Goal: Task Accomplishment & Management: Use online tool/utility

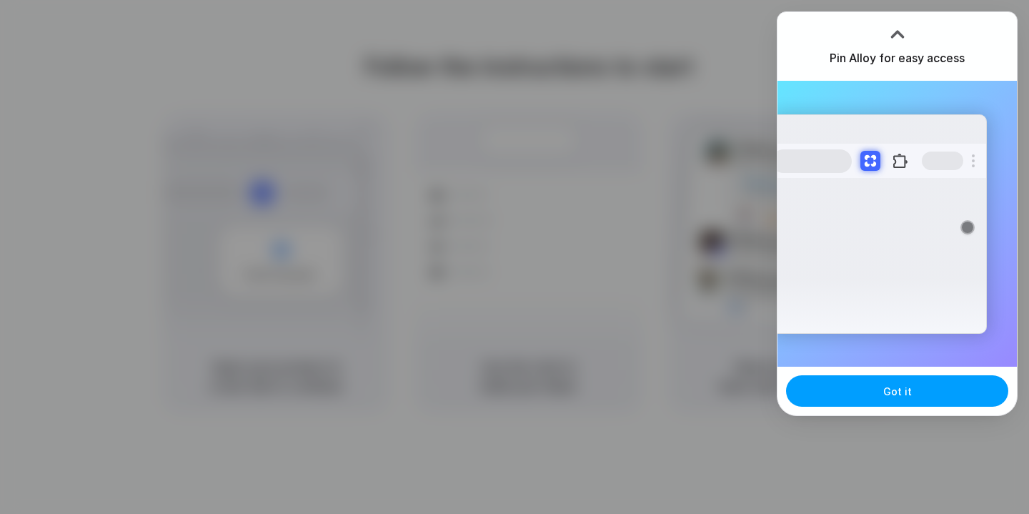
click at [896, 399] on button "Got it" at bounding box center [897, 390] width 222 height 31
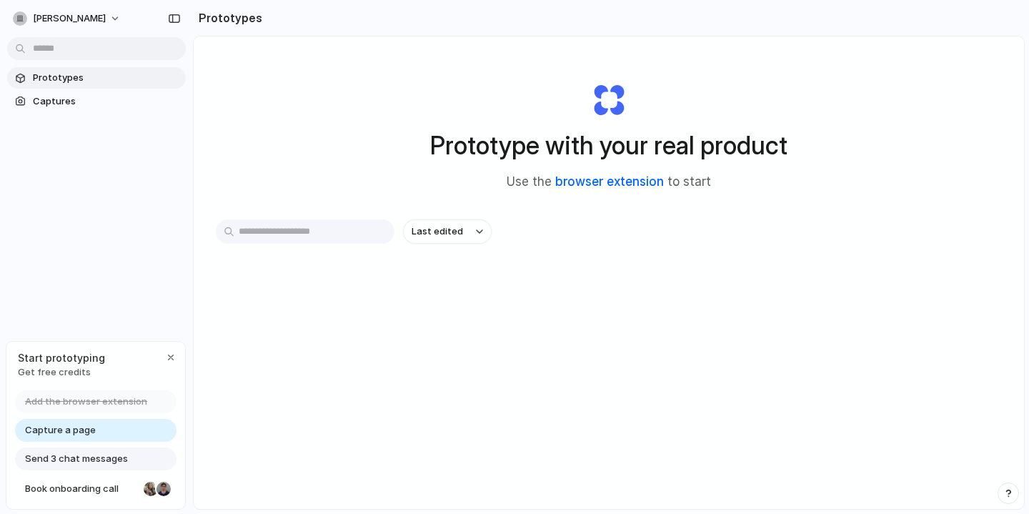
click at [597, 185] on link "browser extension" at bounding box center [609, 181] width 109 height 14
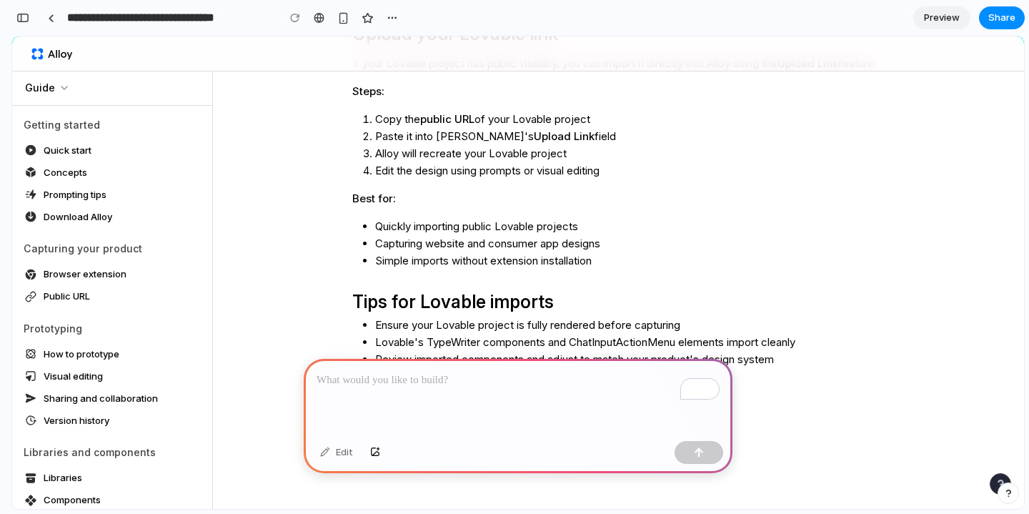
scroll to position [728, 0]
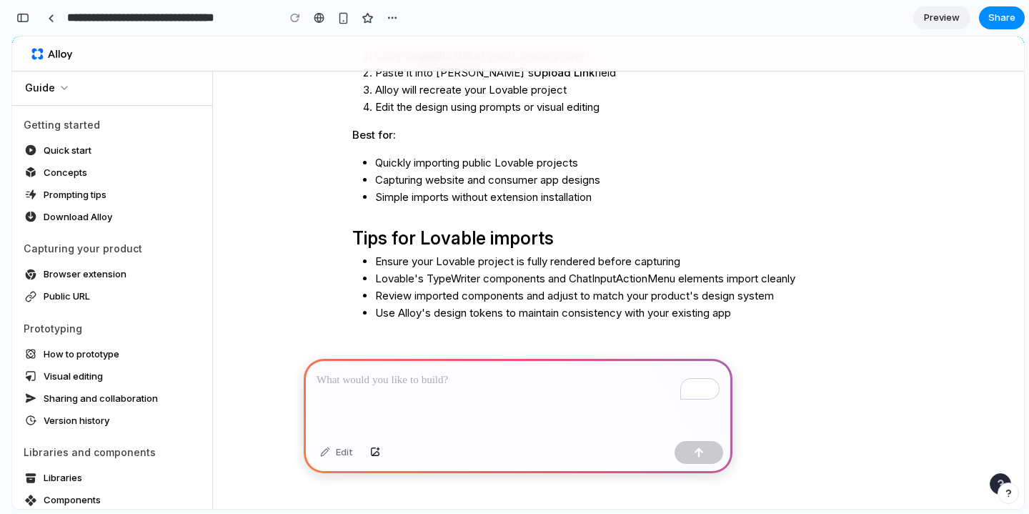
click at [344, 454] on div "Edit" at bounding box center [336, 452] width 47 height 23
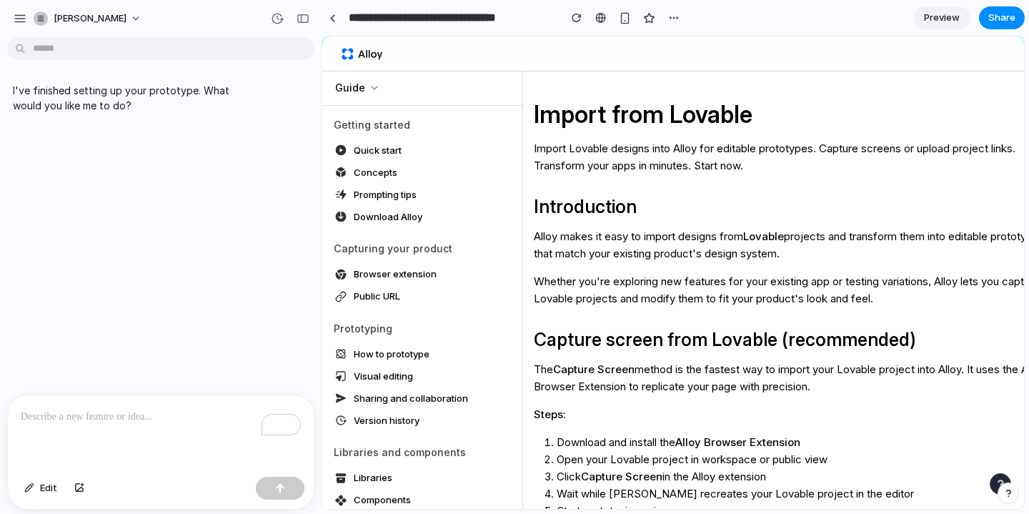
scroll to position [0, 0]
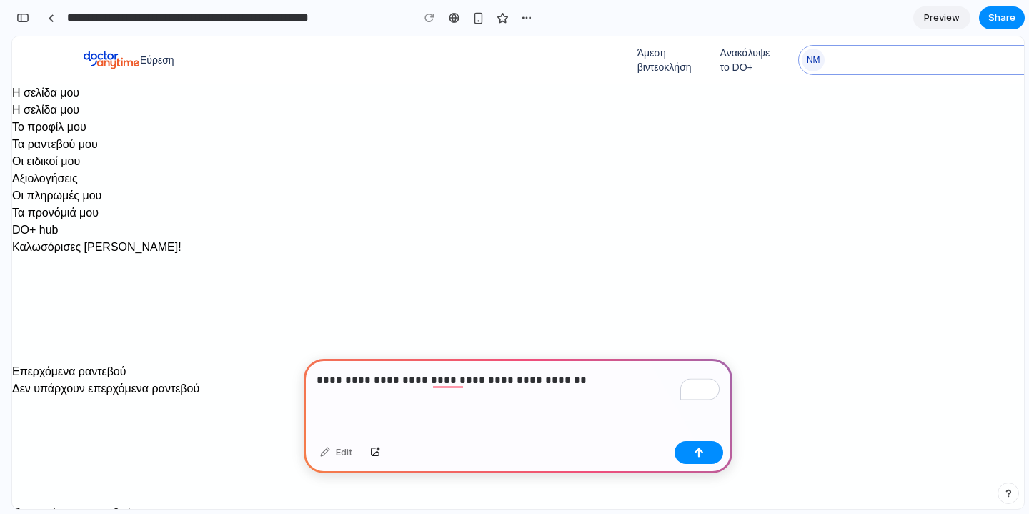
click at [488, 384] on p "**********" at bounding box center [518, 380] width 403 height 17
click at [566, 380] on p "**********" at bounding box center [518, 380] width 403 height 17
click at [696, 453] on div "button" at bounding box center [699, 452] width 10 height 10
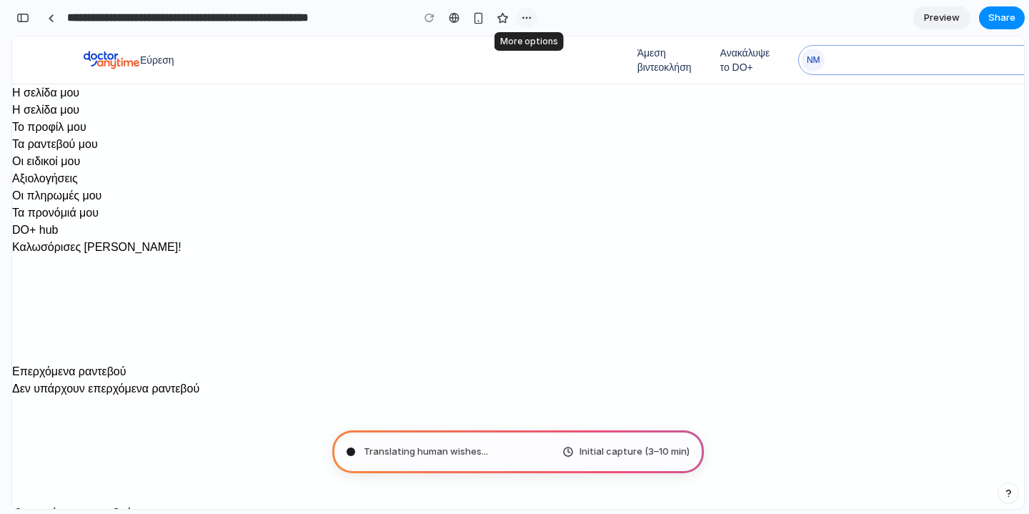
click at [524, 16] on div "button" at bounding box center [526, 17] width 11 height 11
click at [497, 16] on div "Duplicate Delete" at bounding box center [514, 257] width 1029 height 514
click at [25, 17] on div "button" at bounding box center [22, 18] width 13 height 10
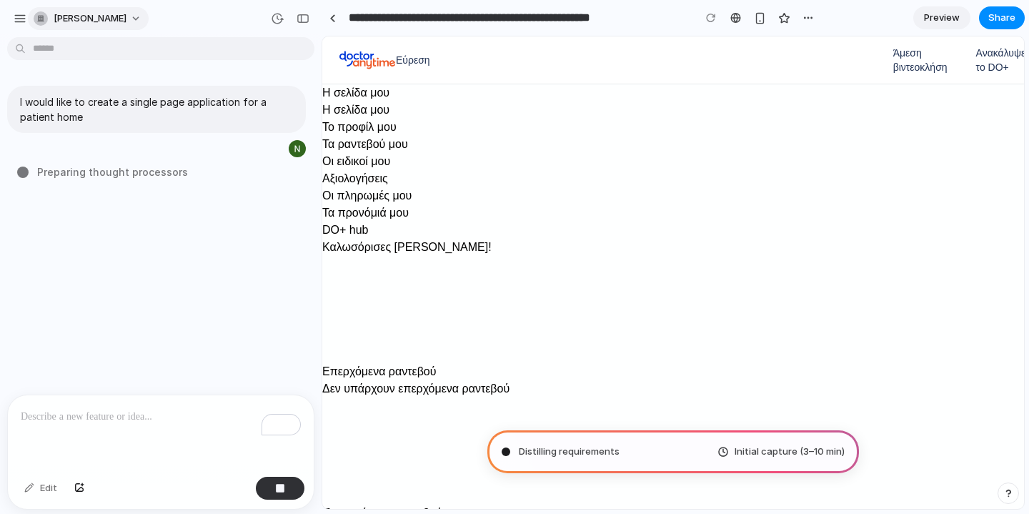
click at [29, 16] on div "[PERSON_NAME]" at bounding box center [81, 18] width 136 height 23
type input "**********"
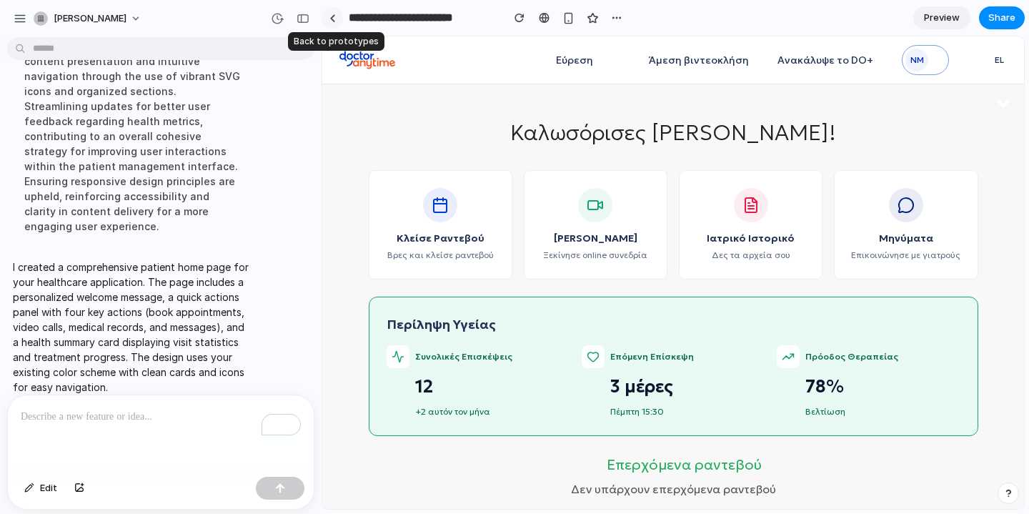
click at [334, 16] on div at bounding box center [332, 18] width 6 height 8
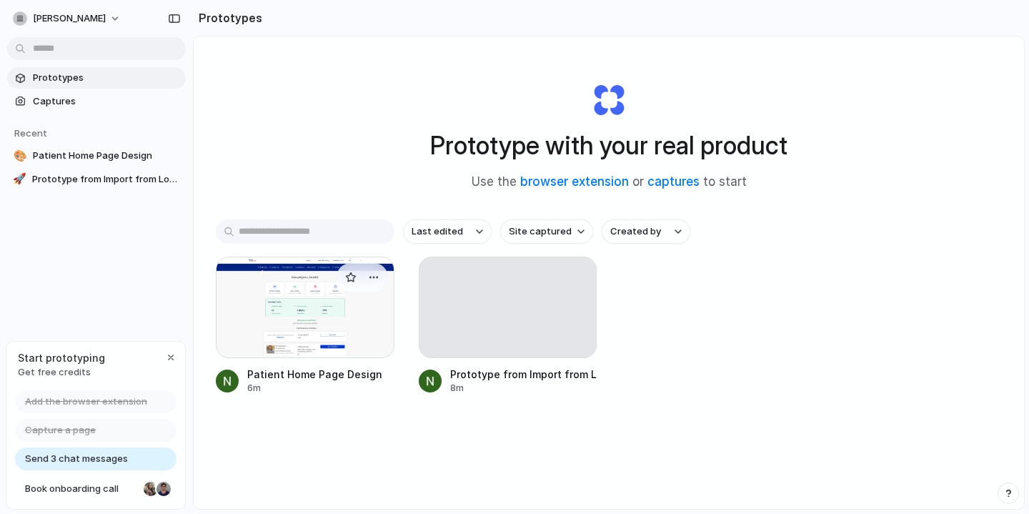
click at [332, 328] on div at bounding box center [305, 307] width 179 height 101
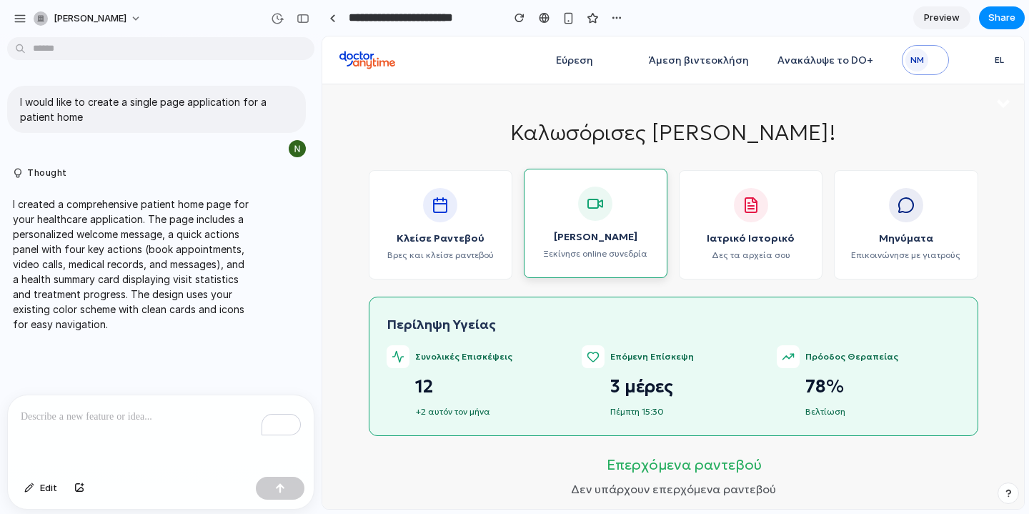
click at [596, 206] on icon at bounding box center [595, 203] width 17 height 17
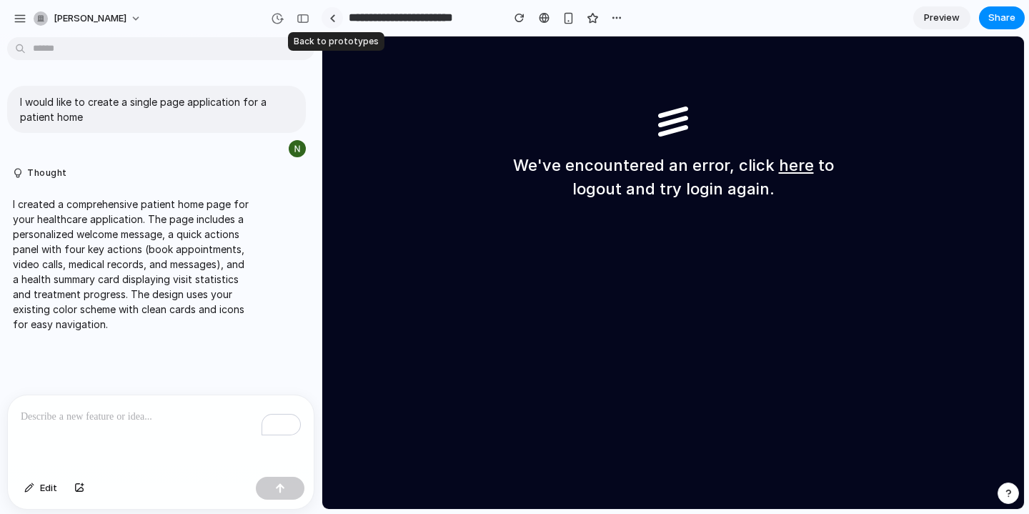
click at [329, 17] on link at bounding box center [332, 17] width 21 height 21
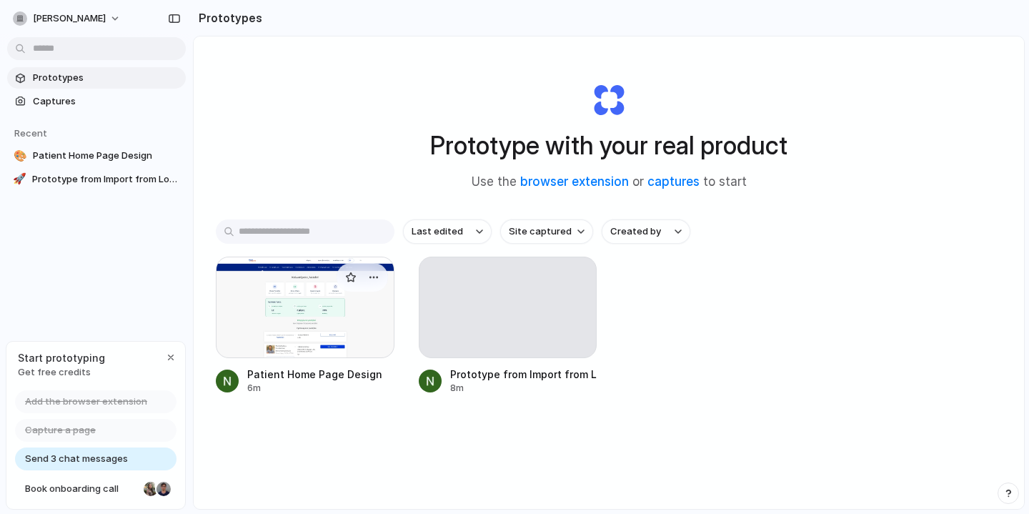
click at [338, 332] on div at bounding box center [305, 307] width 179 height 101
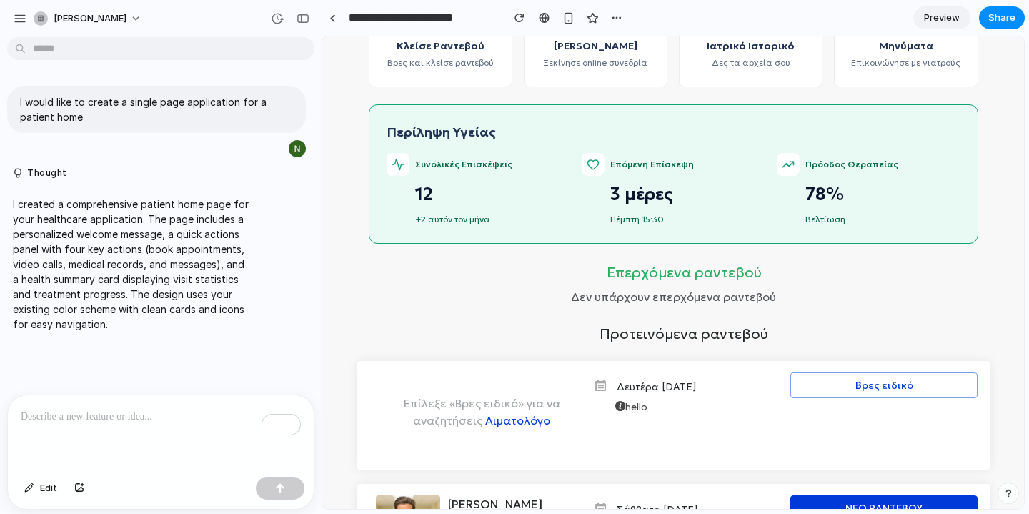
scroll to position [225, 0]
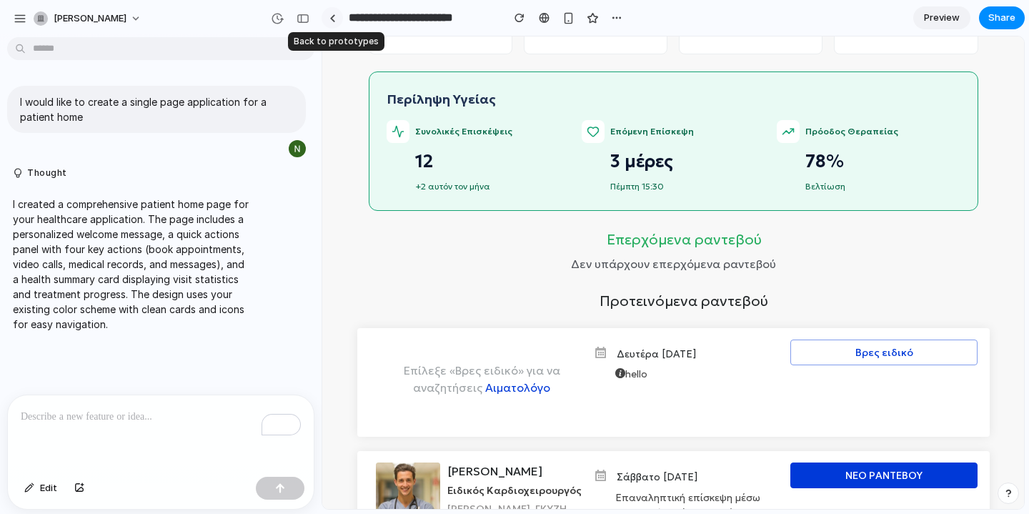
click at [332, 21] on div at bounding box center [332, 18] width 6 height 8
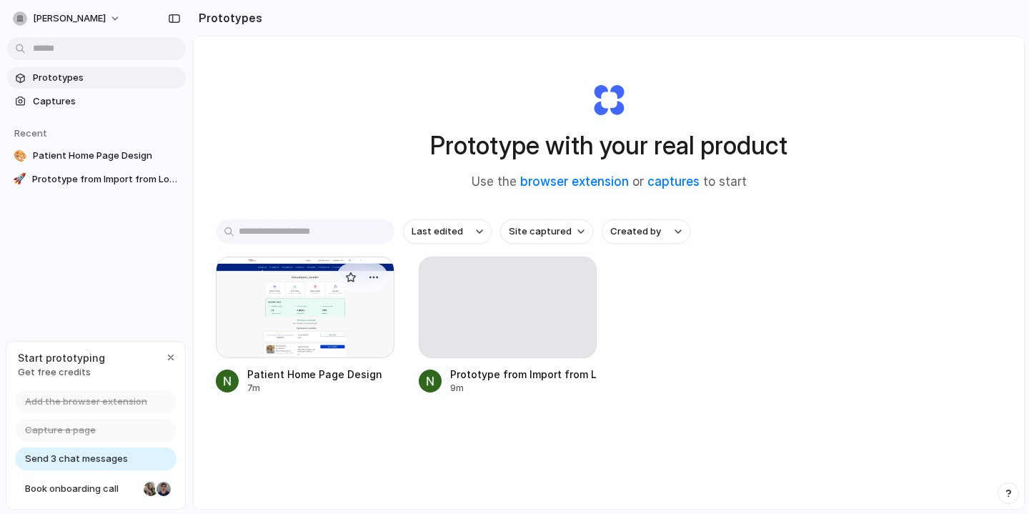
click at [346, 304] on div at bounding box center [305, 307] width 179 height 101
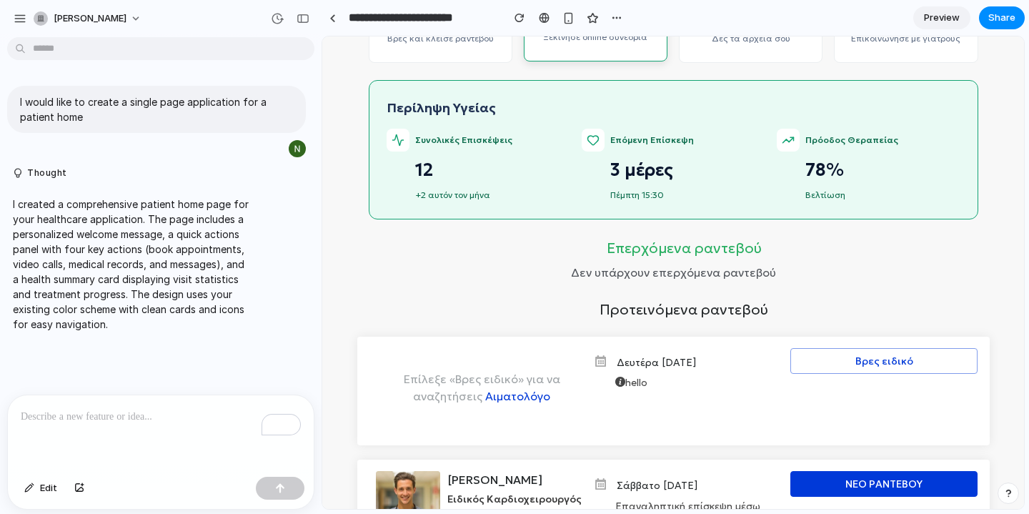
scroll to position [601, 0]
